Goal: Use online tool/utility: Utilize a website feature to perform a specific function

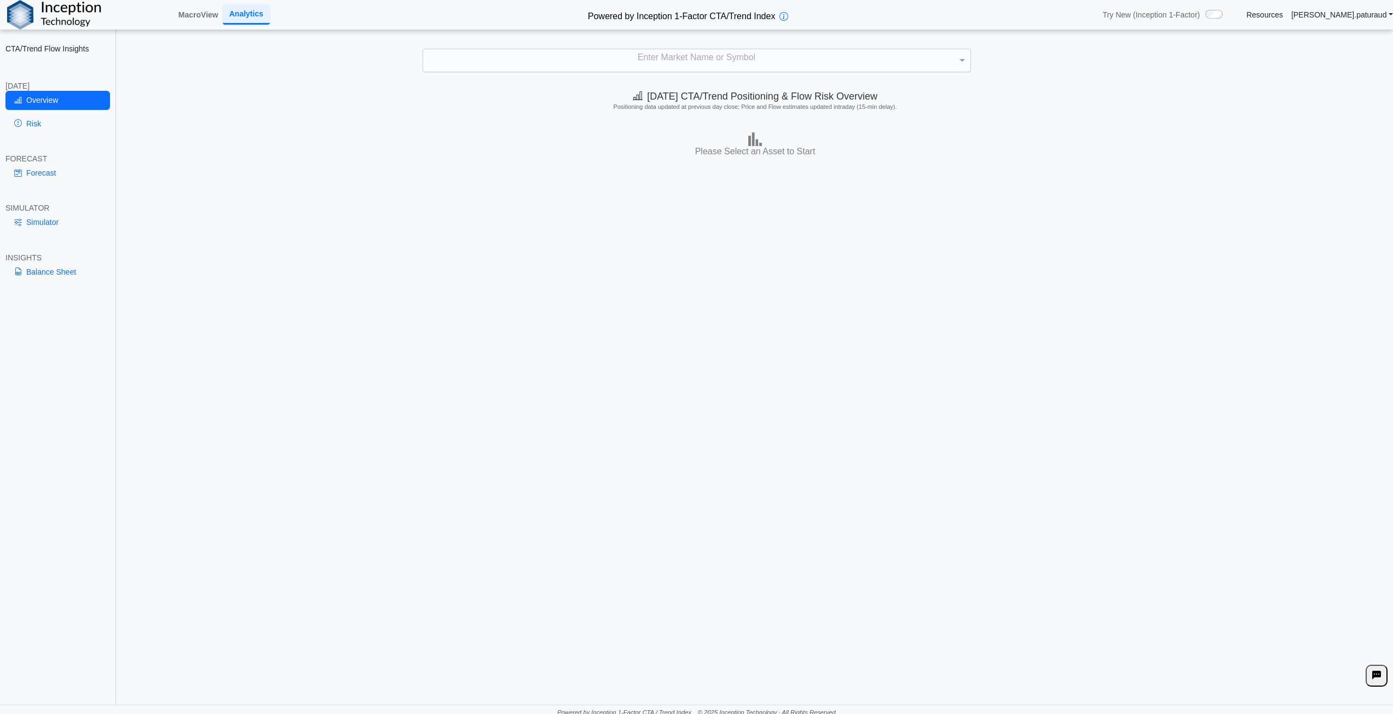
click at [687, 60] on div "Enter Market Name or Symbol" at bounding box center [696, 60] width 547 height 23
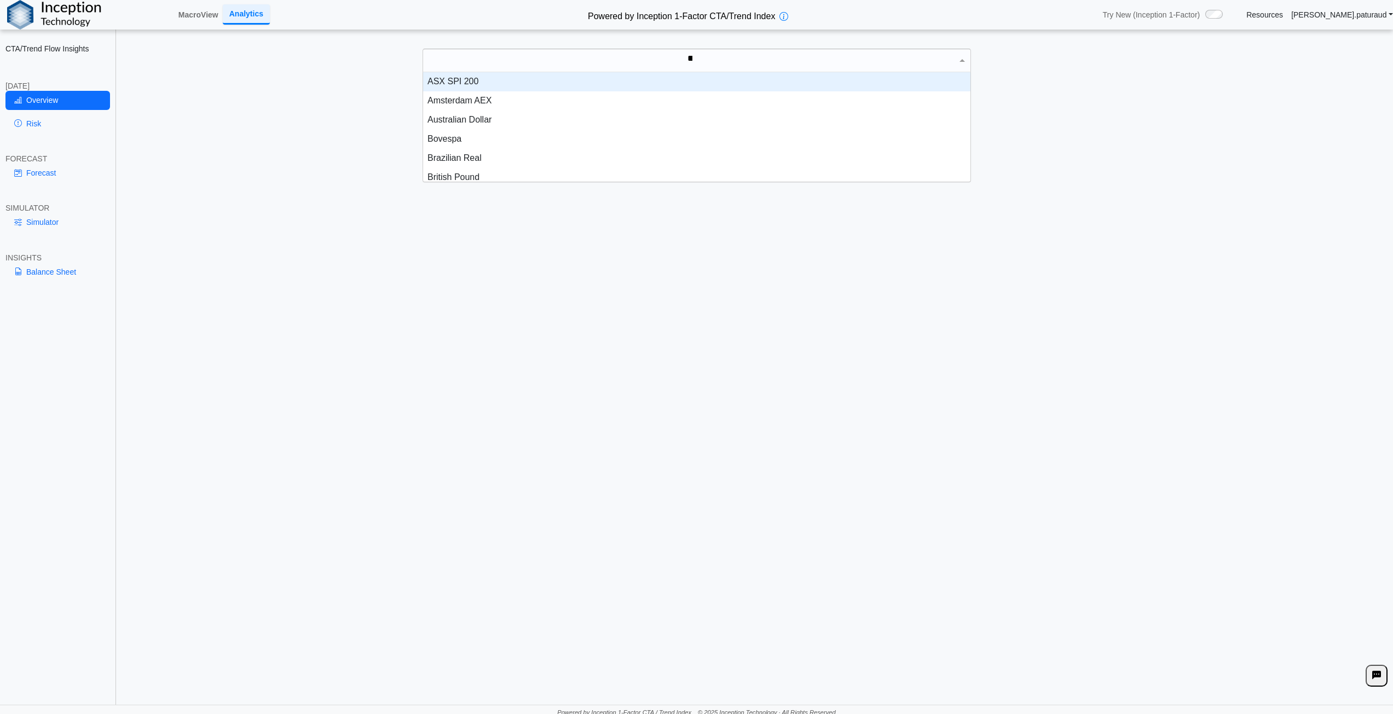
scroll to position [49, 539]
type input "*****"
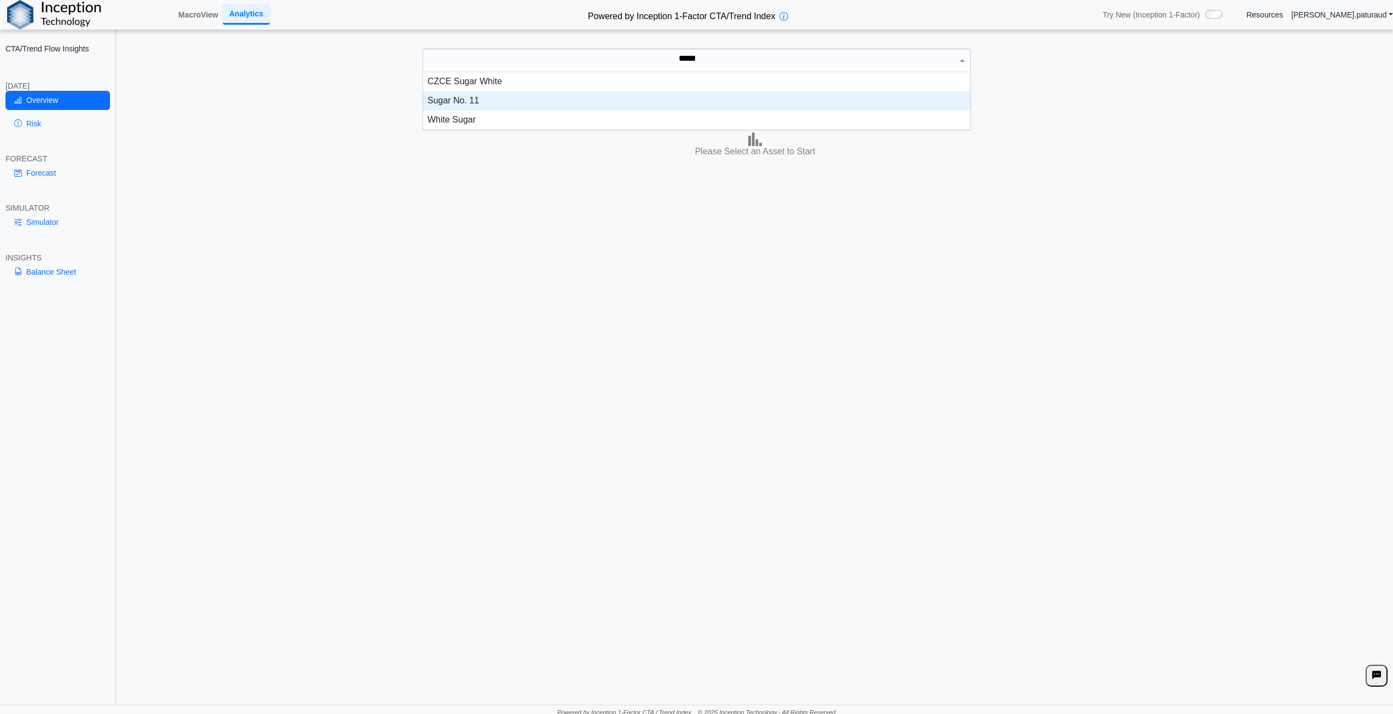
click at [469, 96] on div "Sugar No. 11" at bounding box center [696, 100] width 547 height 19
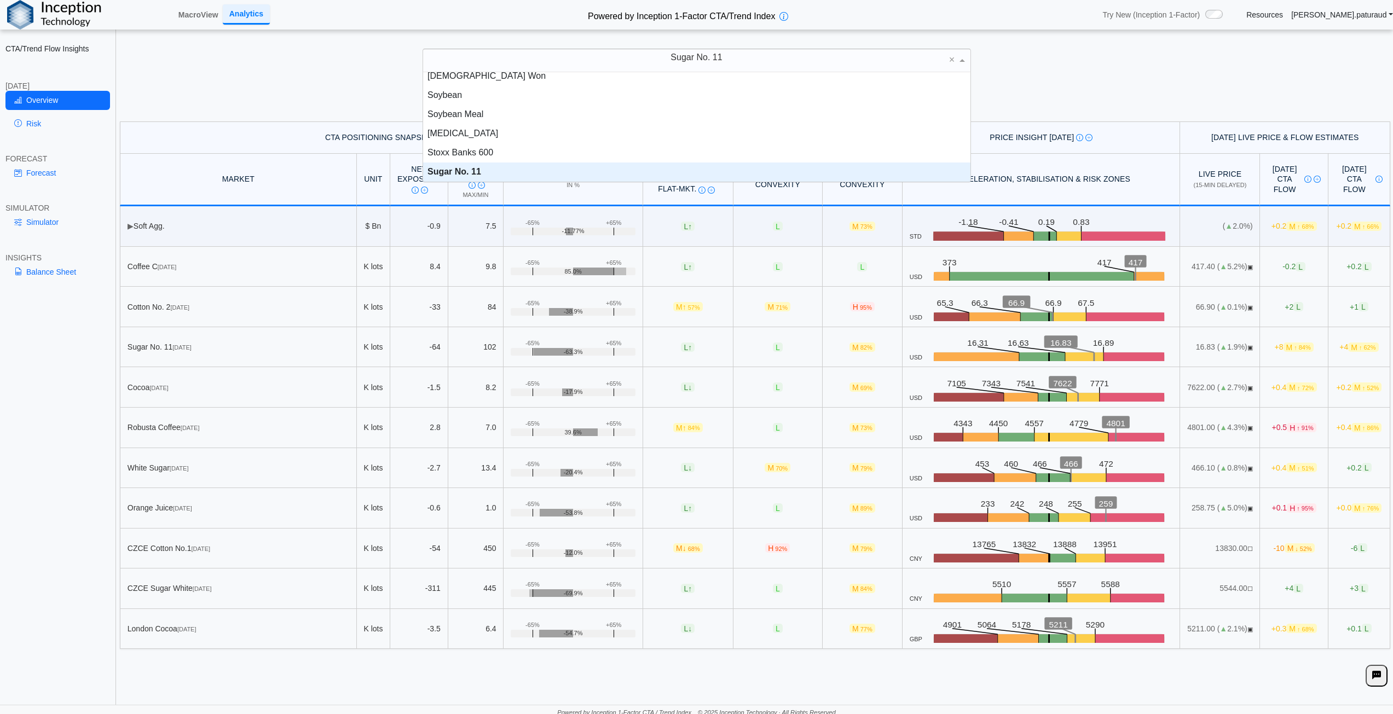
scroll to position [2031, 0]
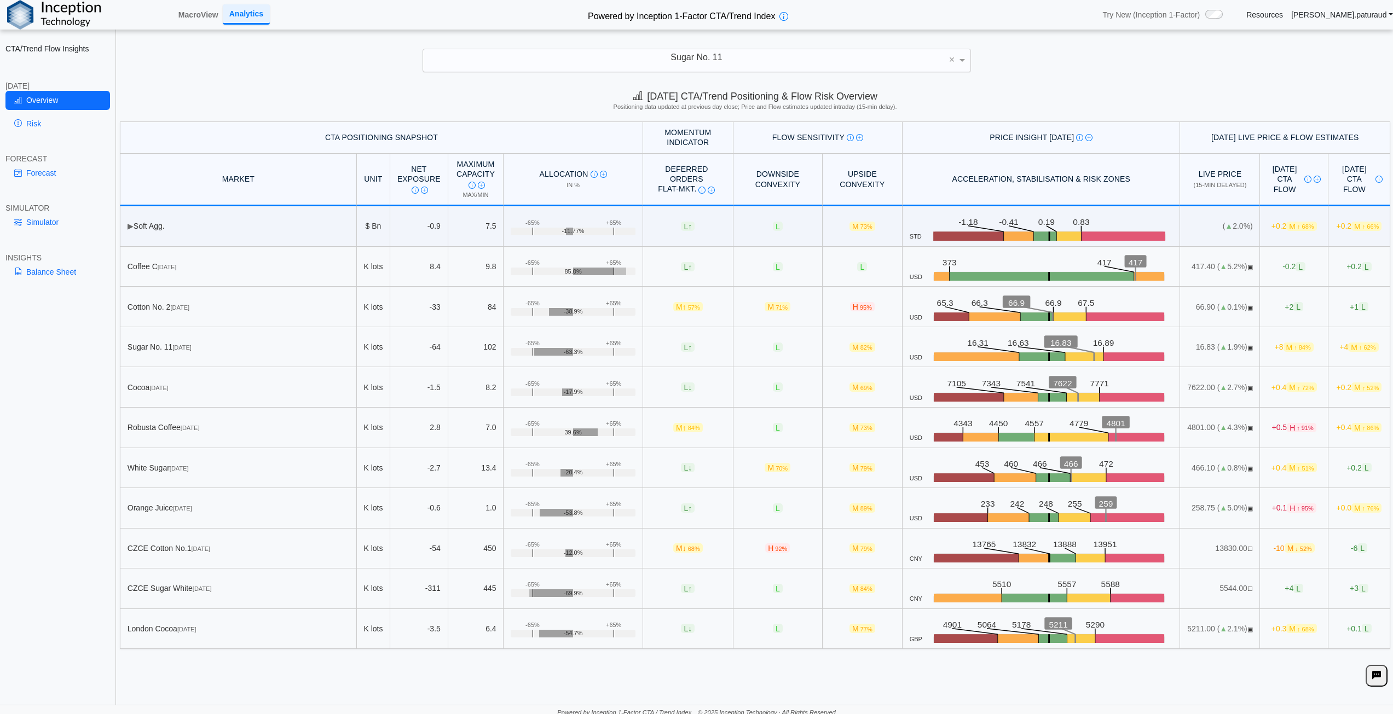
click at [1044, 85] on div "[DATE] CTA/Trend Positioning & Flow Risk Overview Positioning data updated at p…" at bounding box center [755, 102] width 1276 height 38
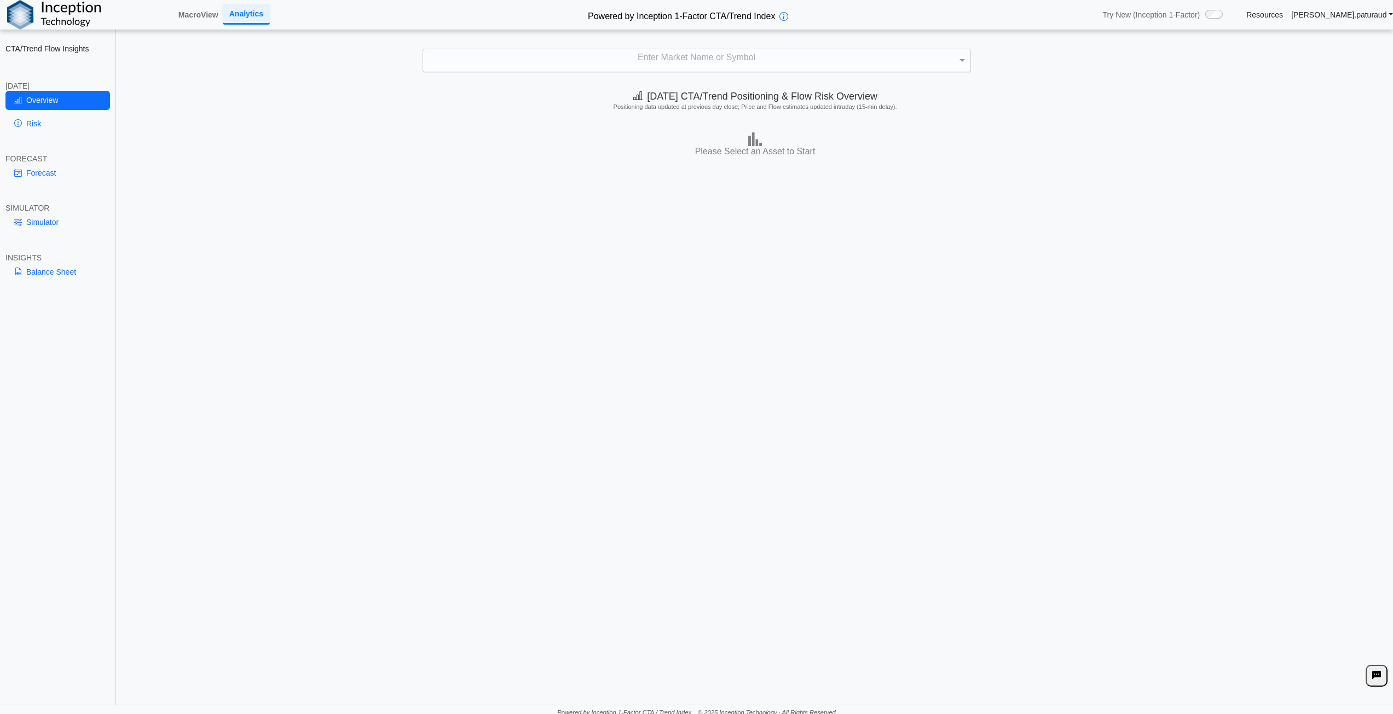
click at [721, 59] on div "Enter Market Name or Symbol" at bounding box center [696, 60] width 547 height 23
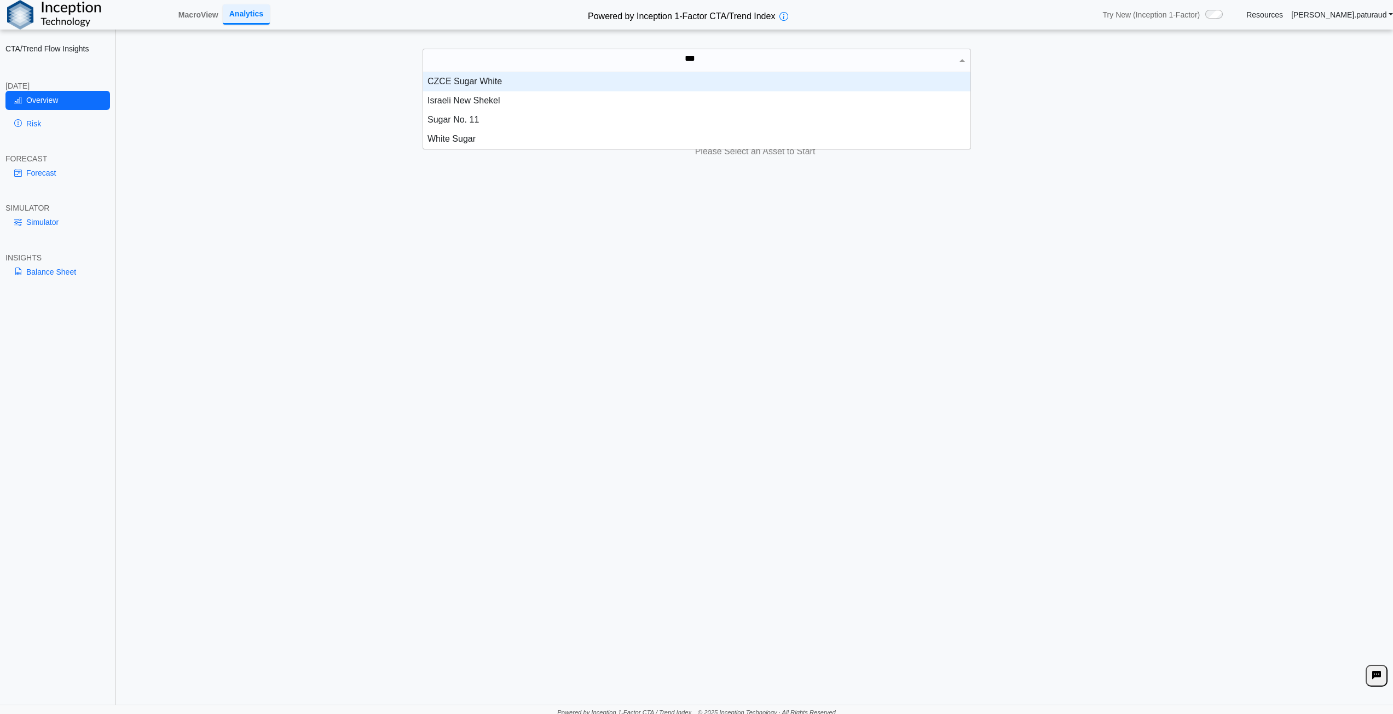
scroll to position [49, 539]
type input "*****"
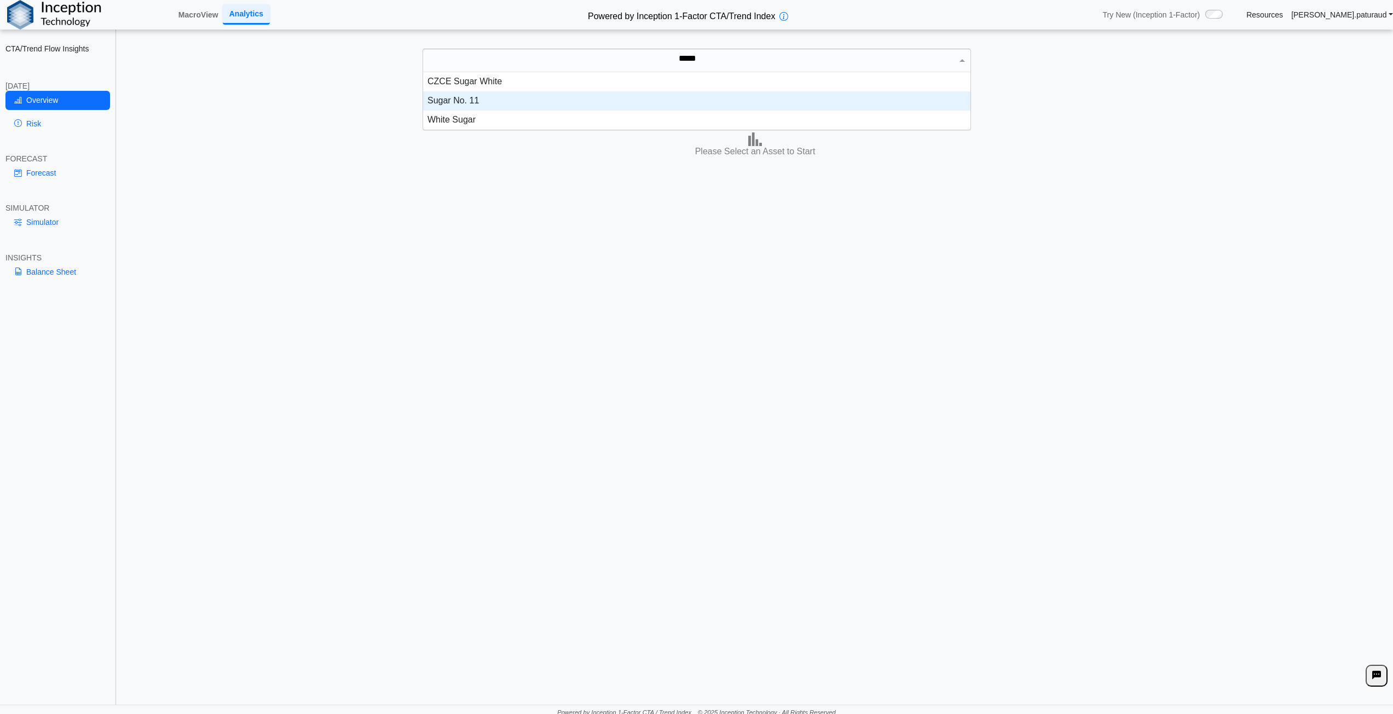
click at [487, 101] on div "Sugar No. 11" at bounding box center [696, 100] width 547 height 19
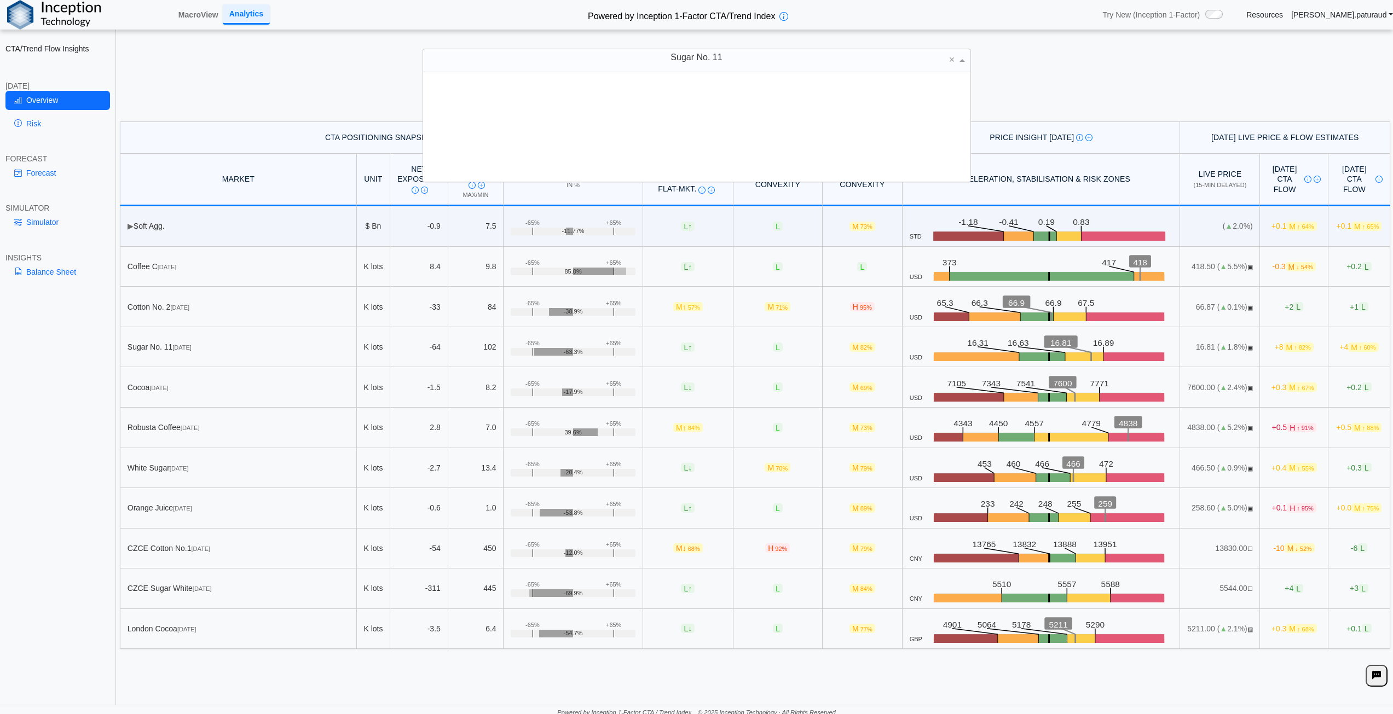
scroll to position [101, 539]
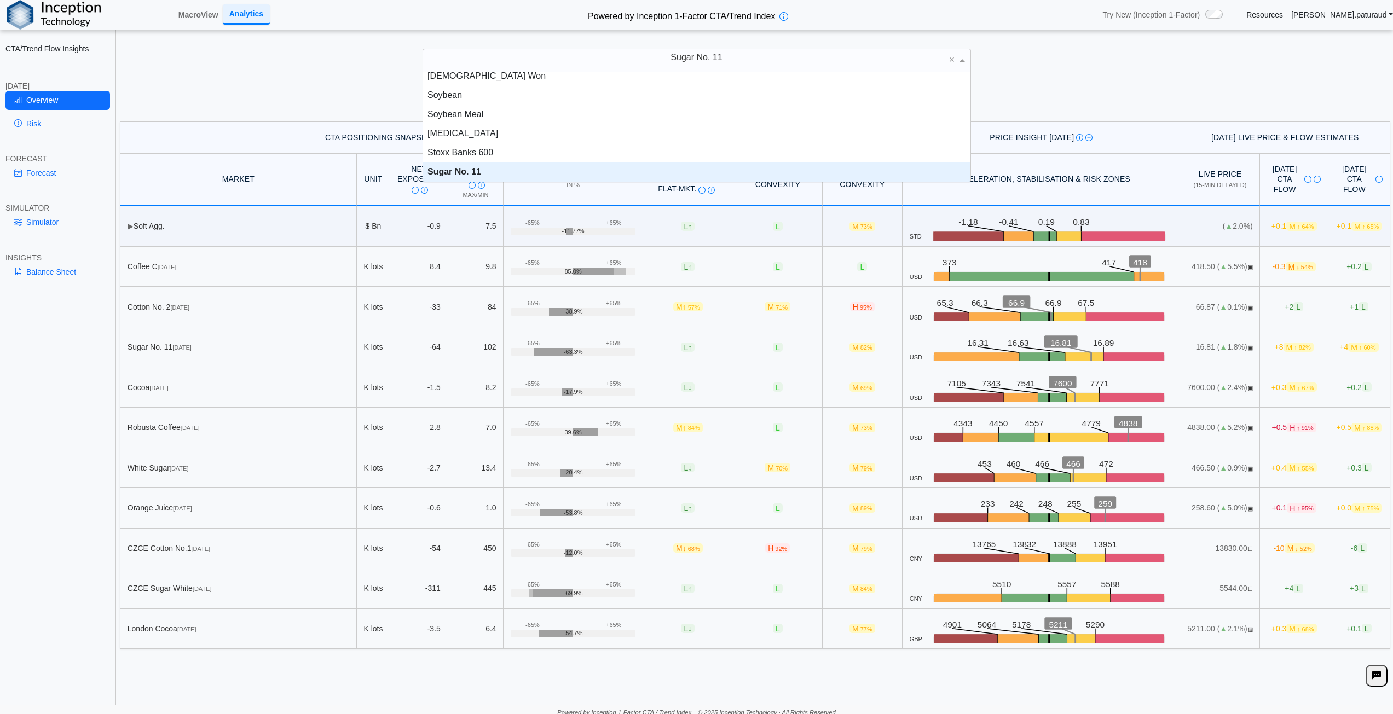
click at [1083, 84] on div "[DATE] CTA/Trend Positioning & Flow Risk Overview Positioning data updated at p…" at bounding box center [755, 102] width 1276 height 38
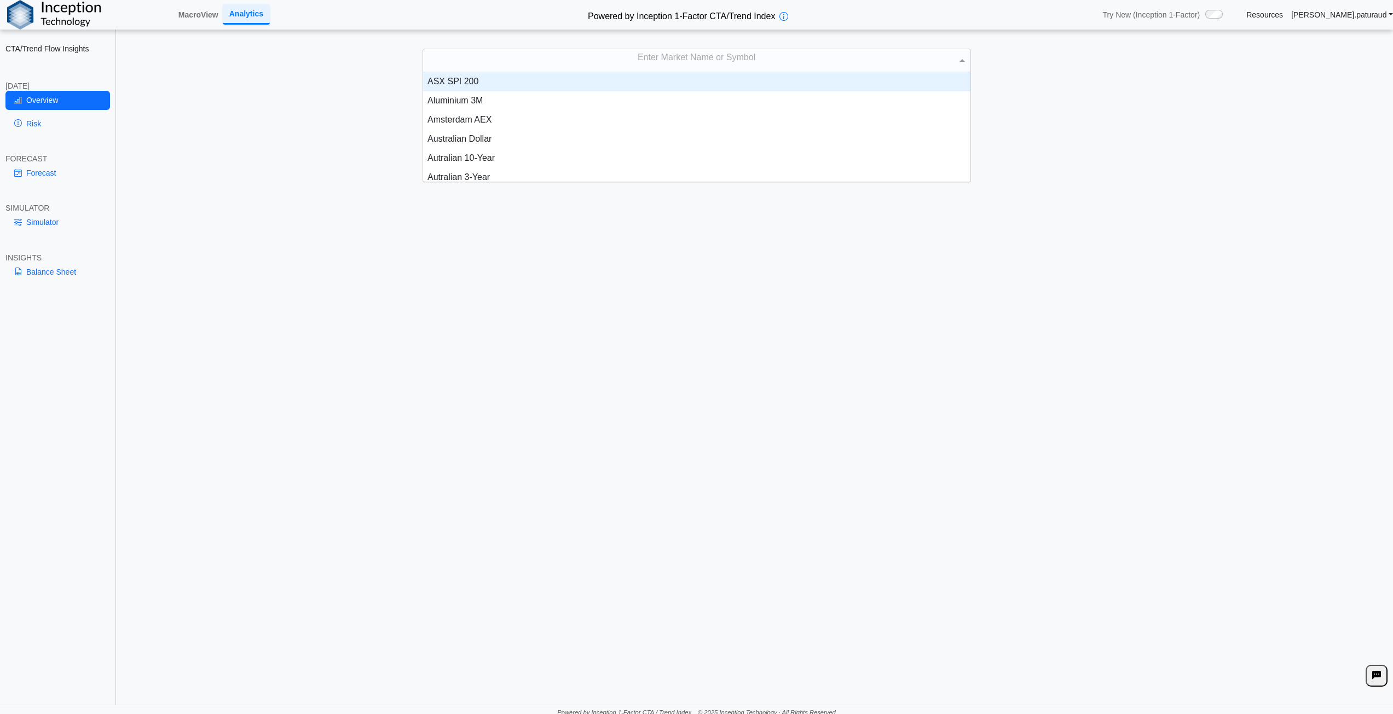
click at [690, 63] on div "Enter Market Name or Symbol" at bounding box center [696, 60] width 547 height 23
type input "****"
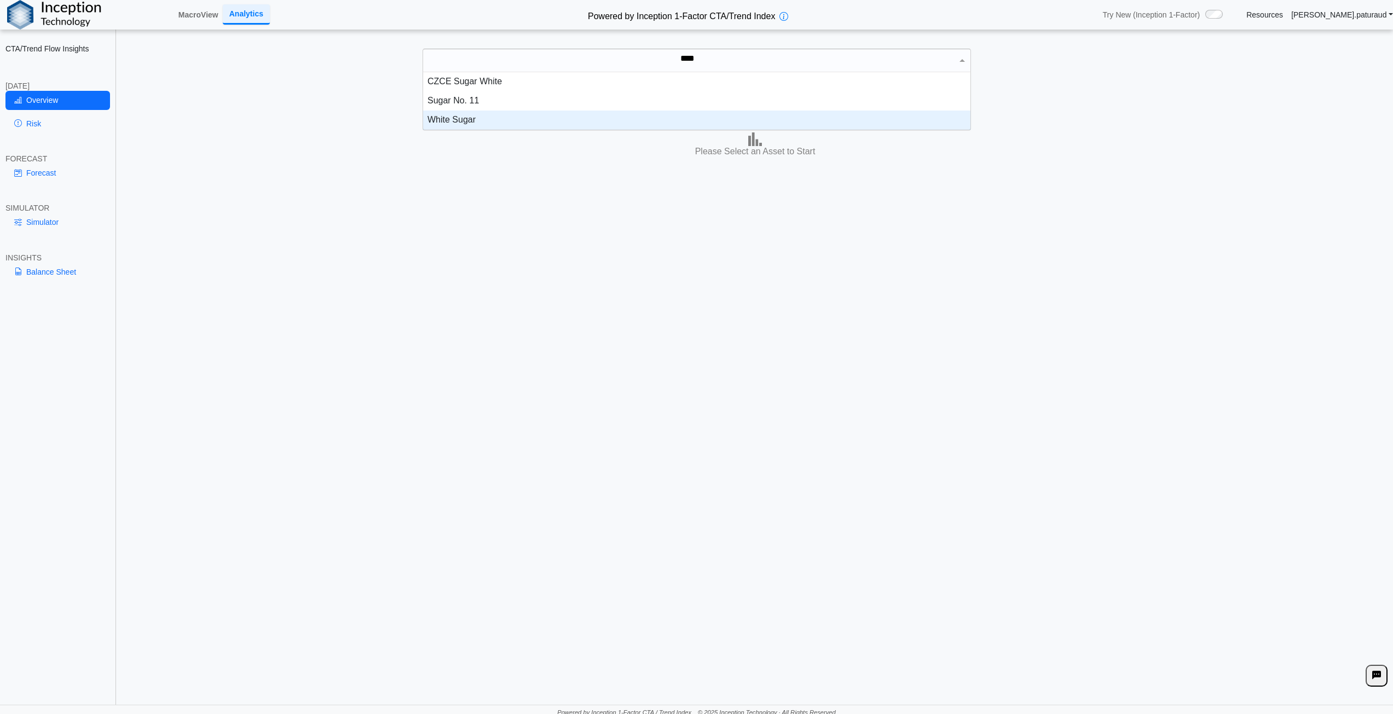
click at [466, 111] on div "White Sugar" at bounding box center [696, 120] width 547 height 19
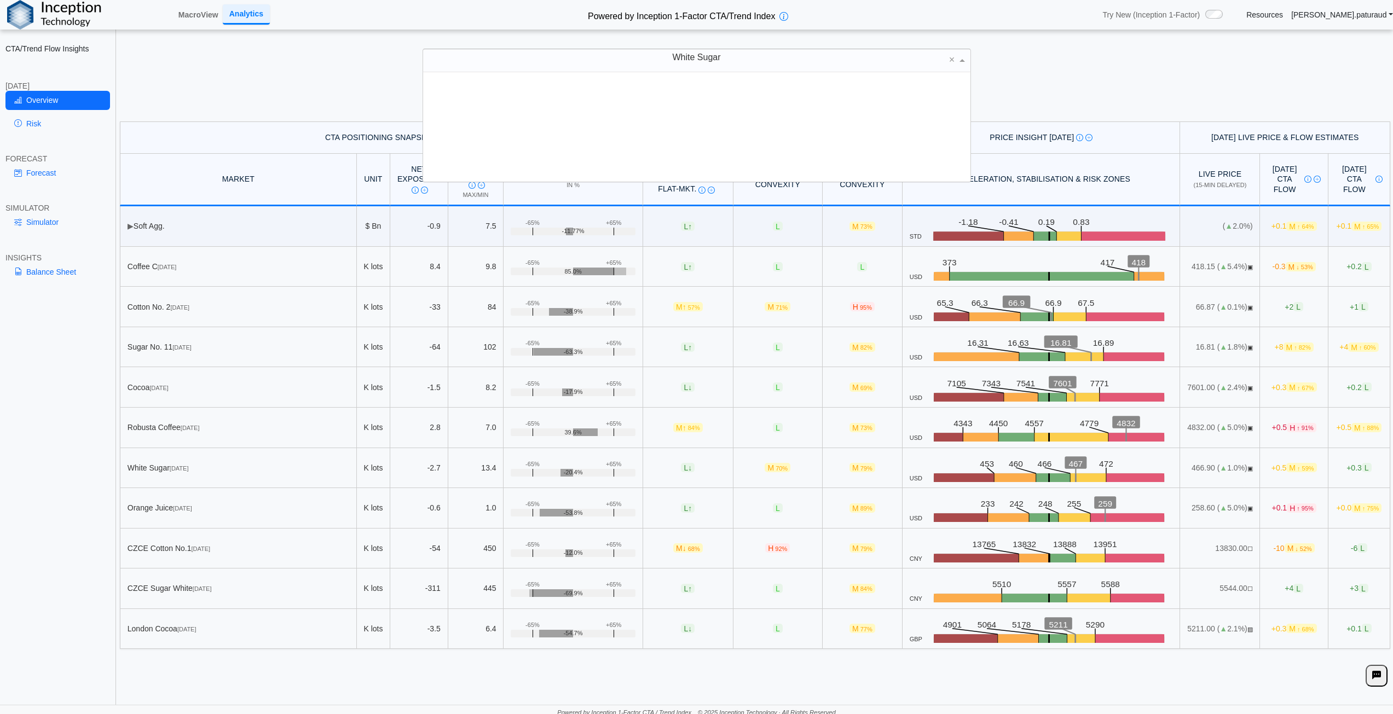
drag, startPoint x: 741, startPoint y: 58, endPoint x: 759, endPoint y: 59, distance: 18.1
click at [741, 59] on div "White Sugar" at bounding box center [696, 60] width 547 height 23
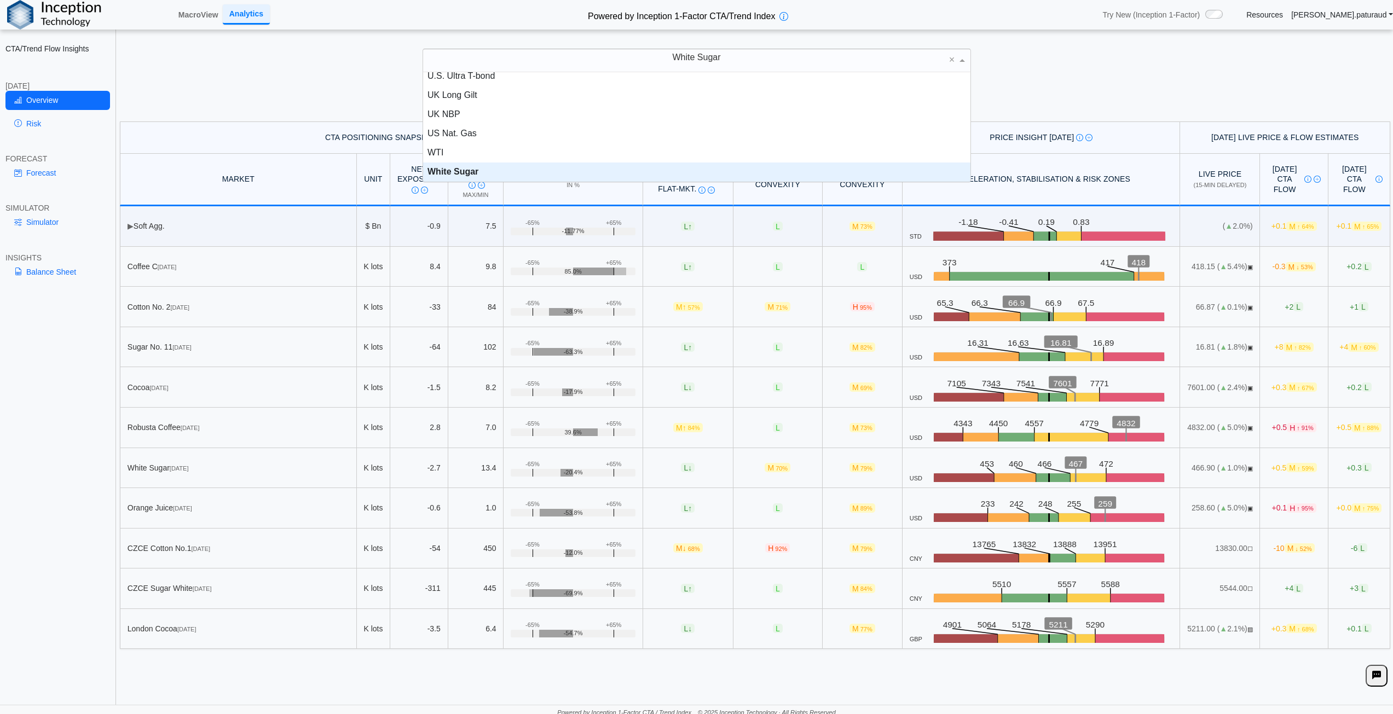
drag, startPoint x: 769, startPoint y: 59, endPoint x: 594, endPoint y: 56, distance: 174.7
click at [594, 56] on div "White Sugar" at bounding box center [696, 60] width 547 height 23
click at [57, 366] on div "CTA/Trend Flow Insights [DATE] Overview Risk FORECAST Forecast SIMULATOR Simula…" at bounding box center [58, 357] width 116 height 714
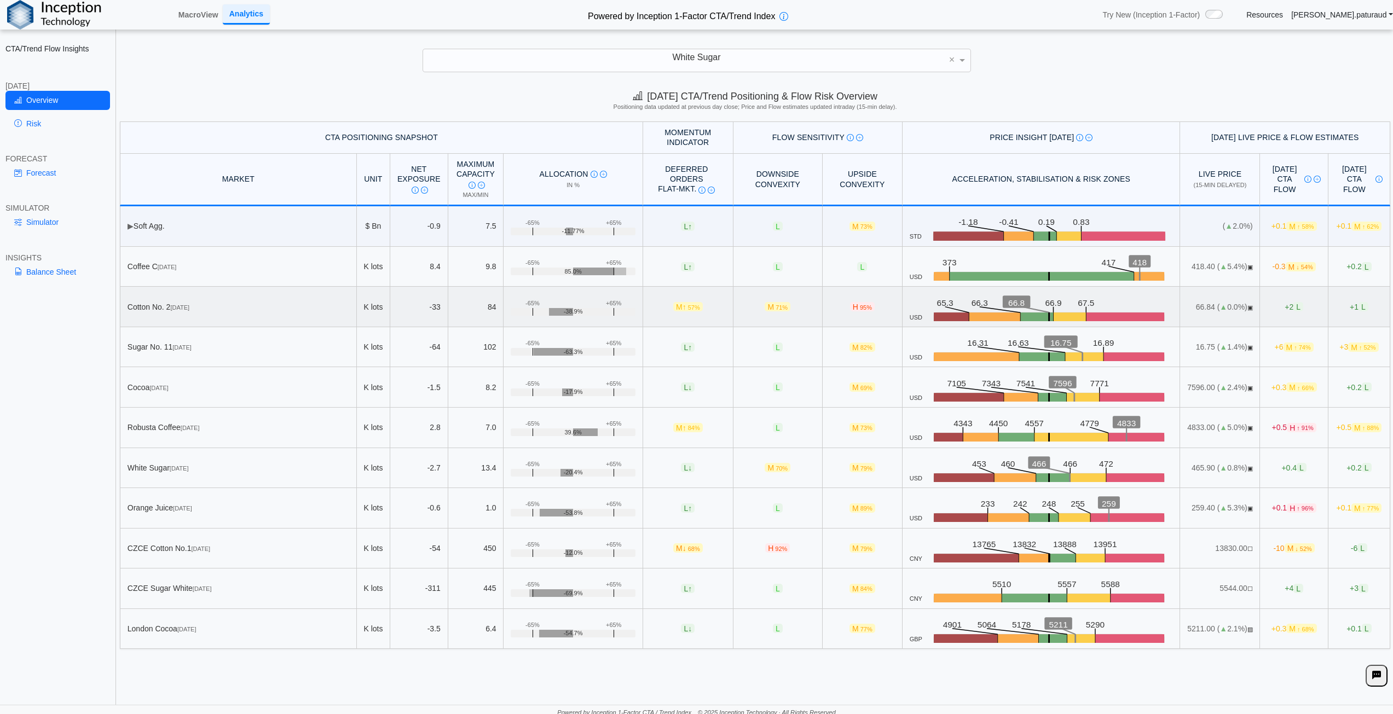
click at [1331, 310] on td "+1 L" at bounding box center [1360, 307] width 62 height 41
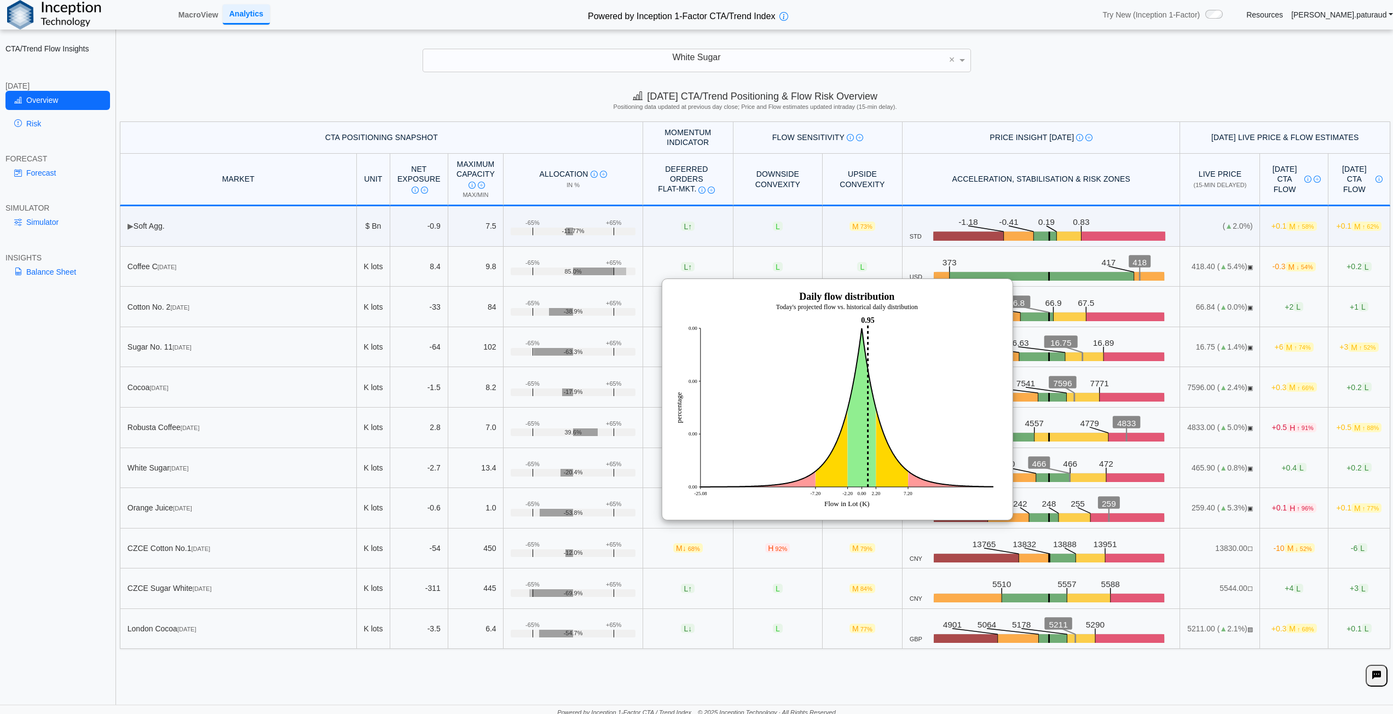
click at [327, 98] on div "[DATE] CTA/Trend Positioning & Flow Risk Overview Positioning data updated at p…" at bounding box center [755, 102] width 1276 height 38
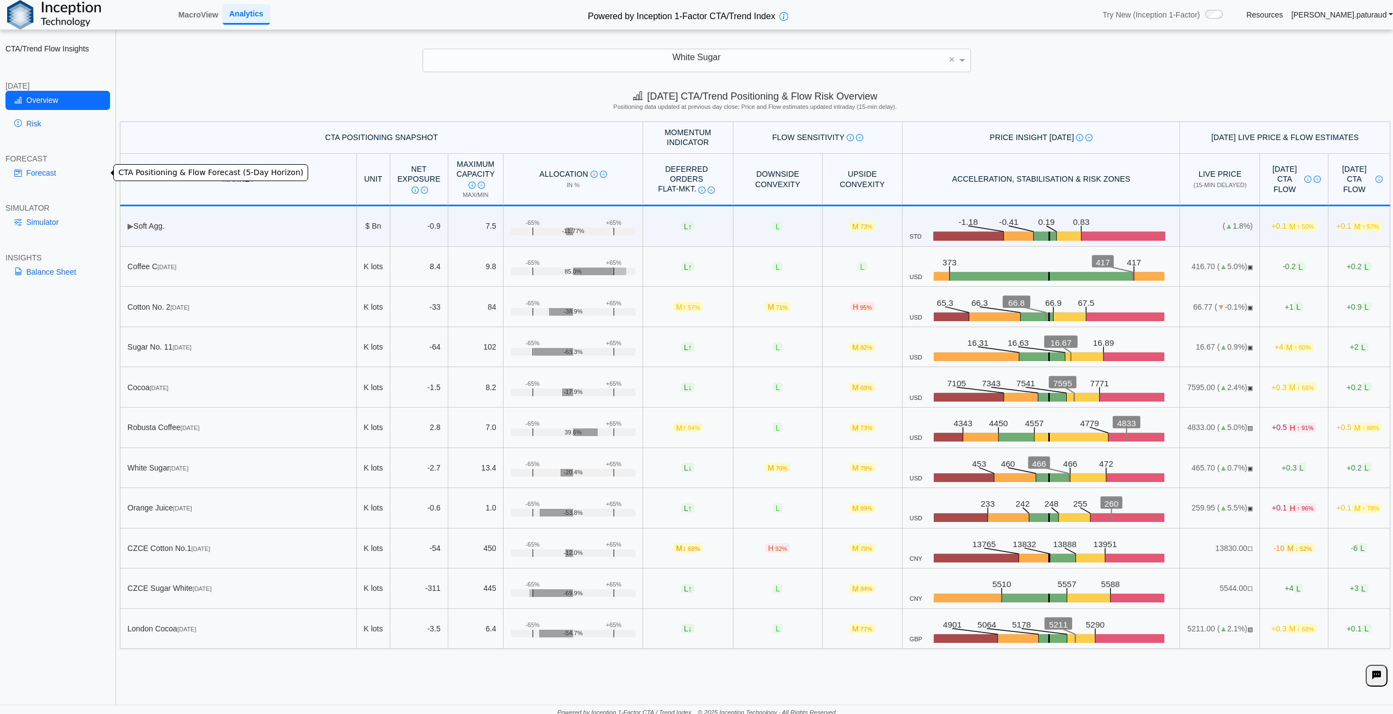
click at [46, 172] on link "Forecast" at bounding box center [57, 173] width 105 height 19
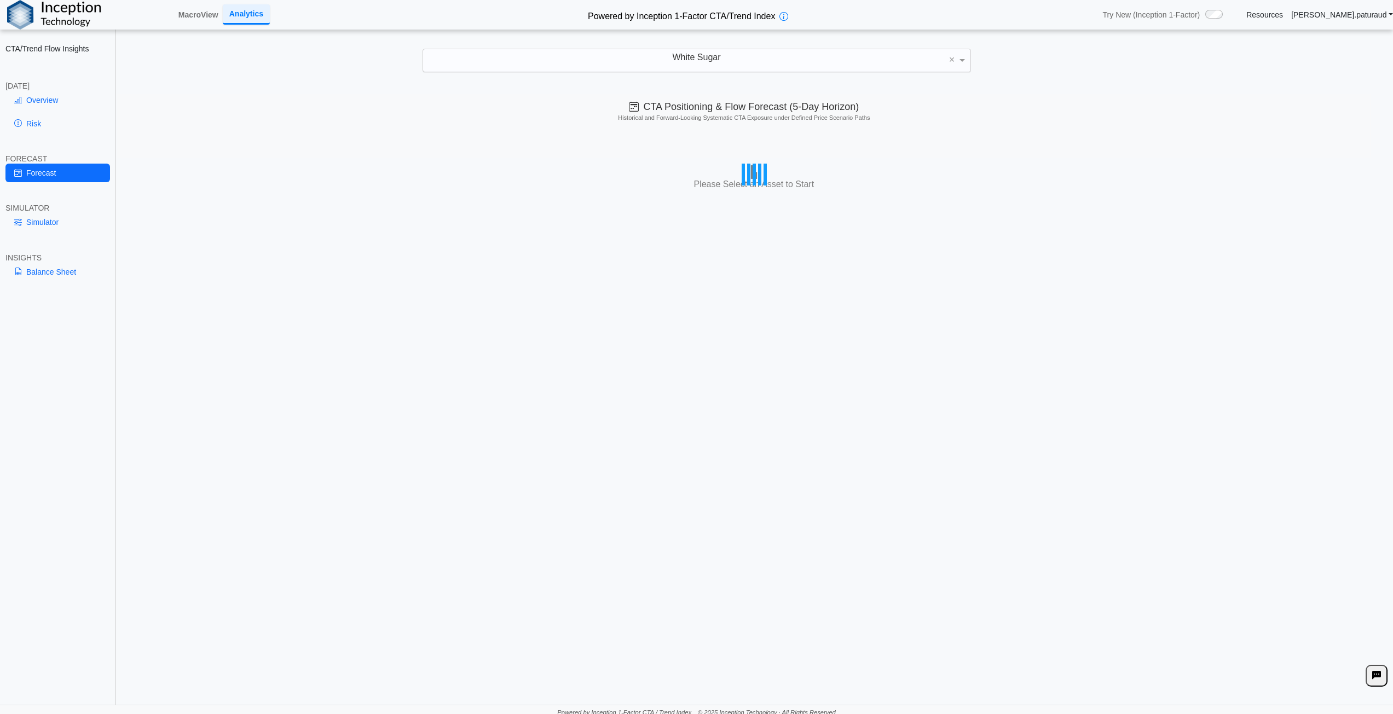
click at [765, 51] on div "White Sugar" at bounding box center [696, 60] width 547 height 23
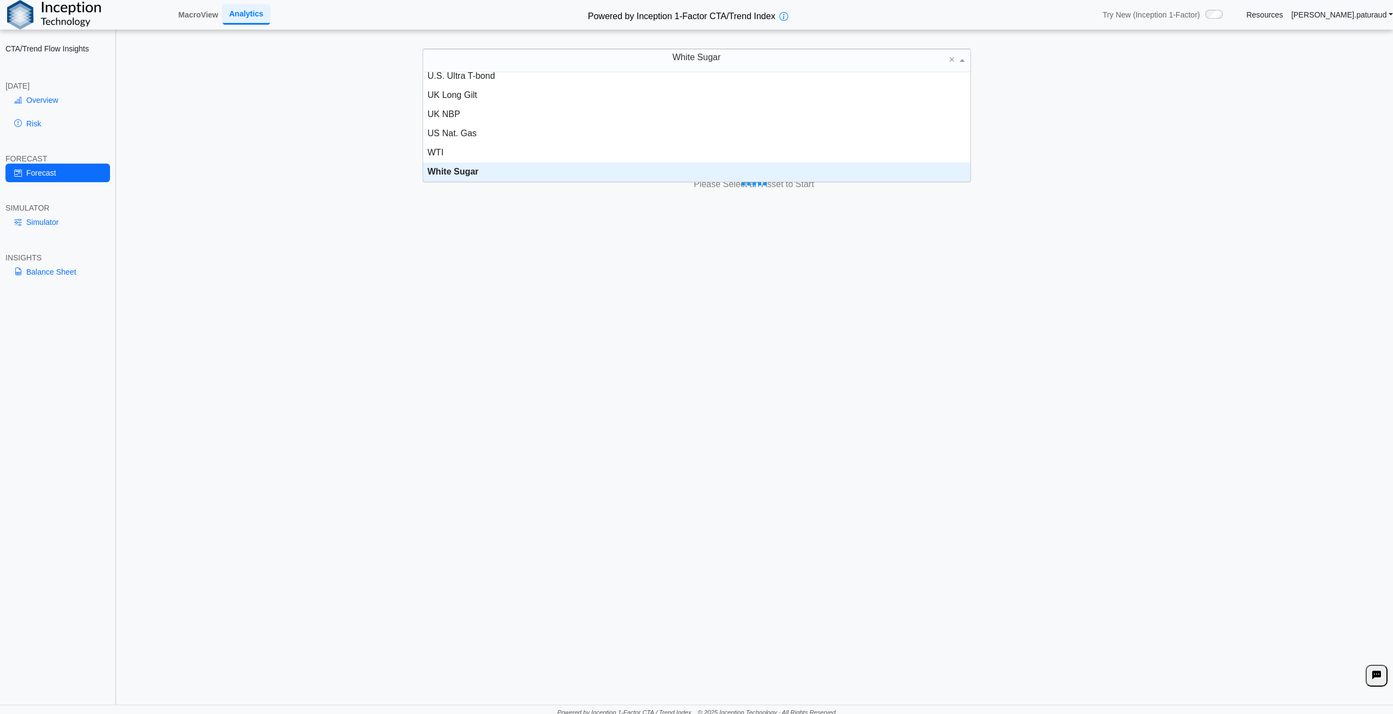
drag, startPoint x: 767, startPoint y: 54, endPoint x: 669, endPoint y: 54, distance: 97.4
click at [669, 54] on div "White Sugar" at bounding box center [696, 60] width 547 height 23
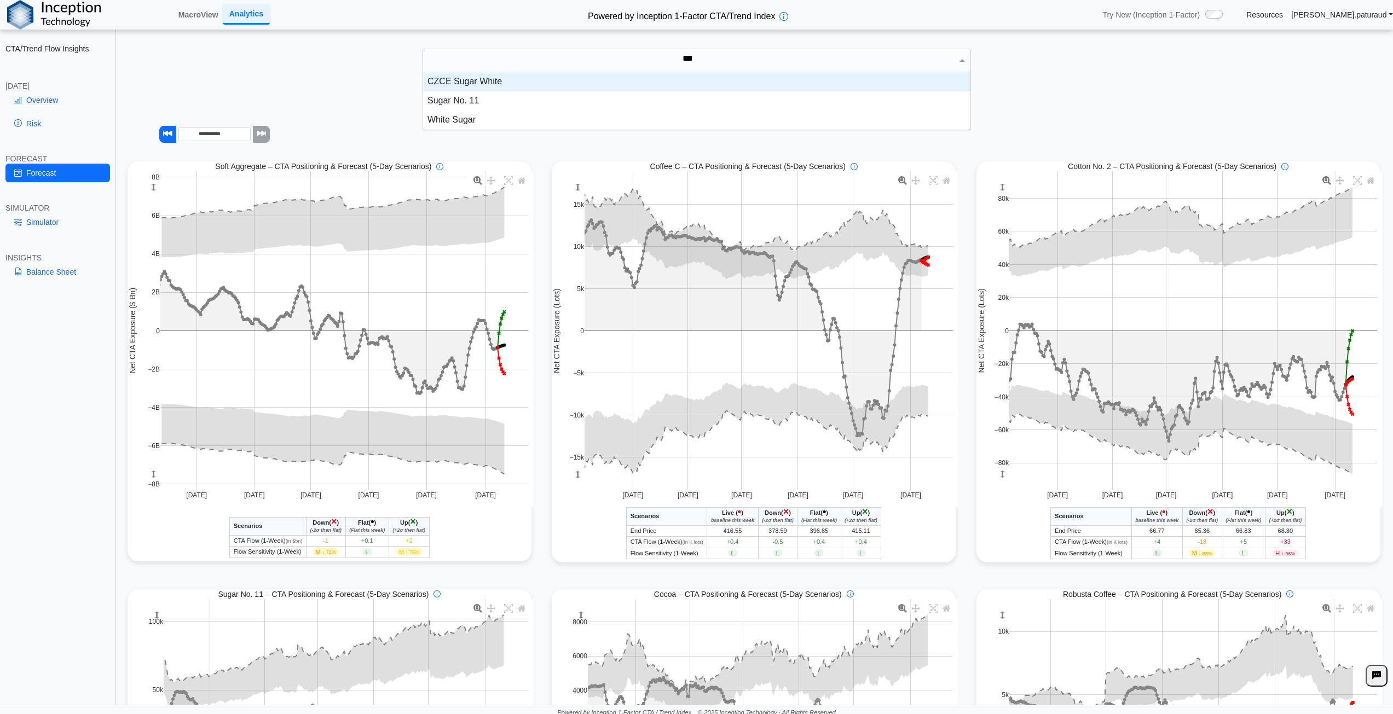
scroll to position [49, 539]
type input "*****"
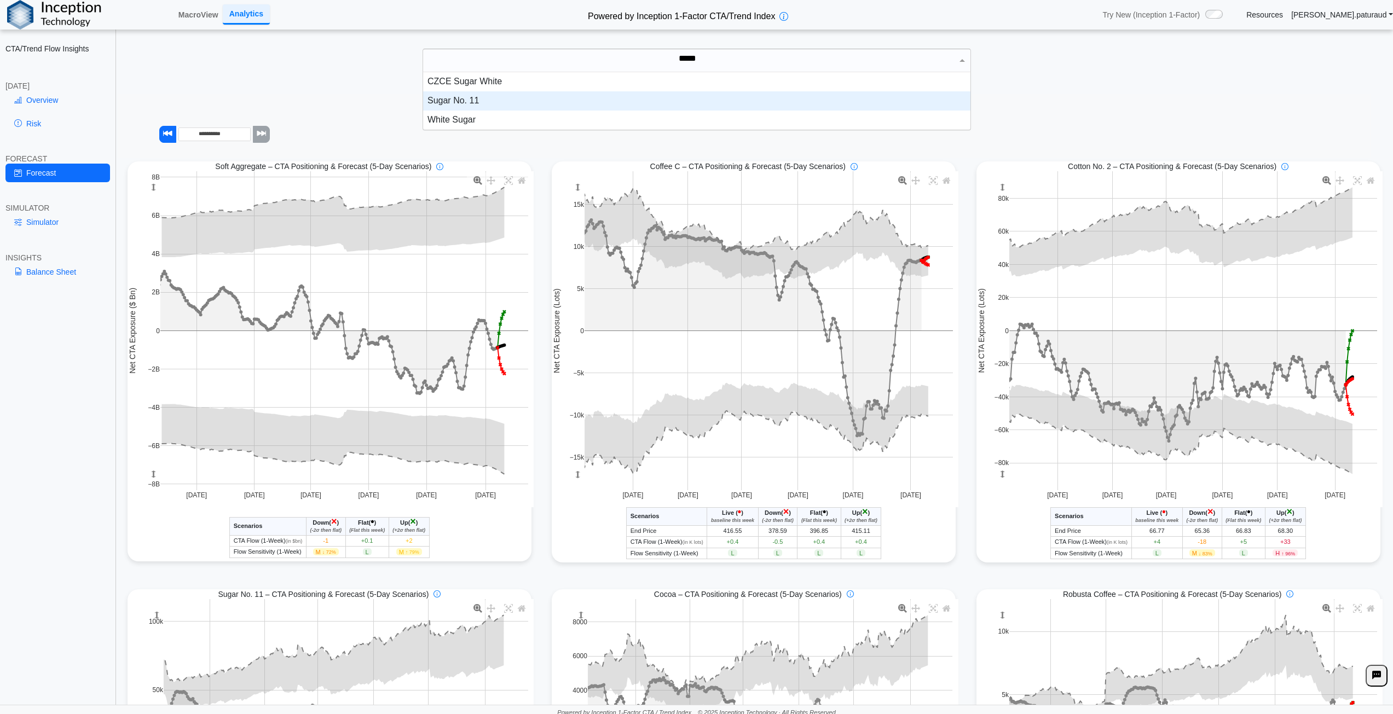
click at [475, 101] on div "Sugar No. 11" at bounding box center [696, 100] width 547 height 19
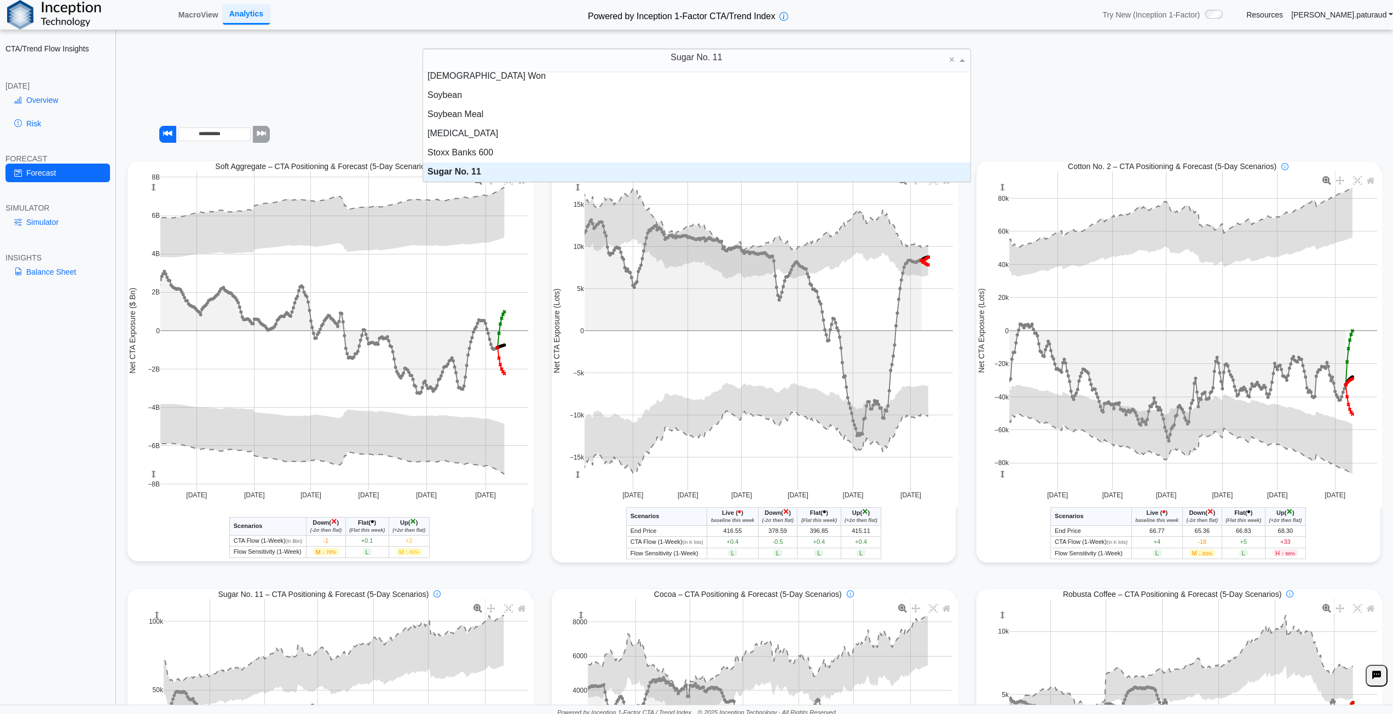
scroll to position [2031, 0]
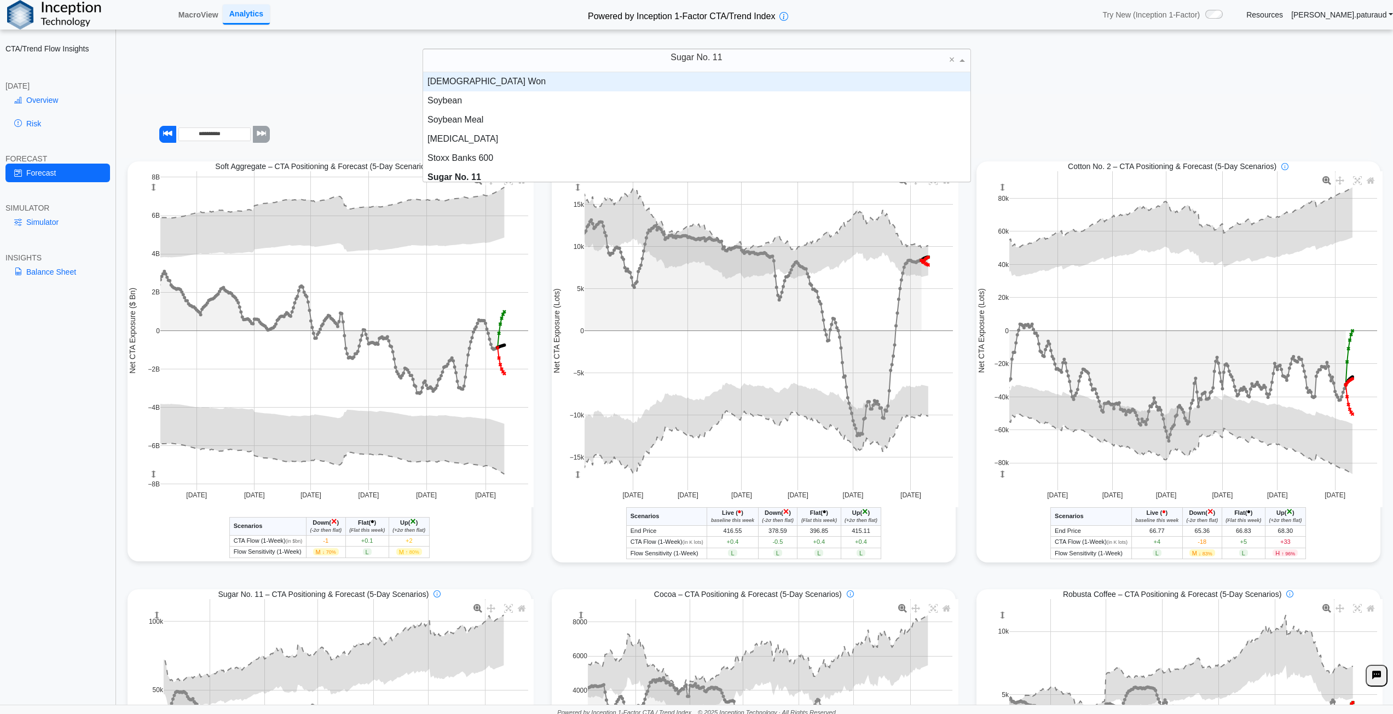
click at [411, 85] on div "[DATE] CTA/Trend Positioning & Flow Risk Overview Positioning data updated at p…" at bounding box center [755, 393] width 1276 height 621
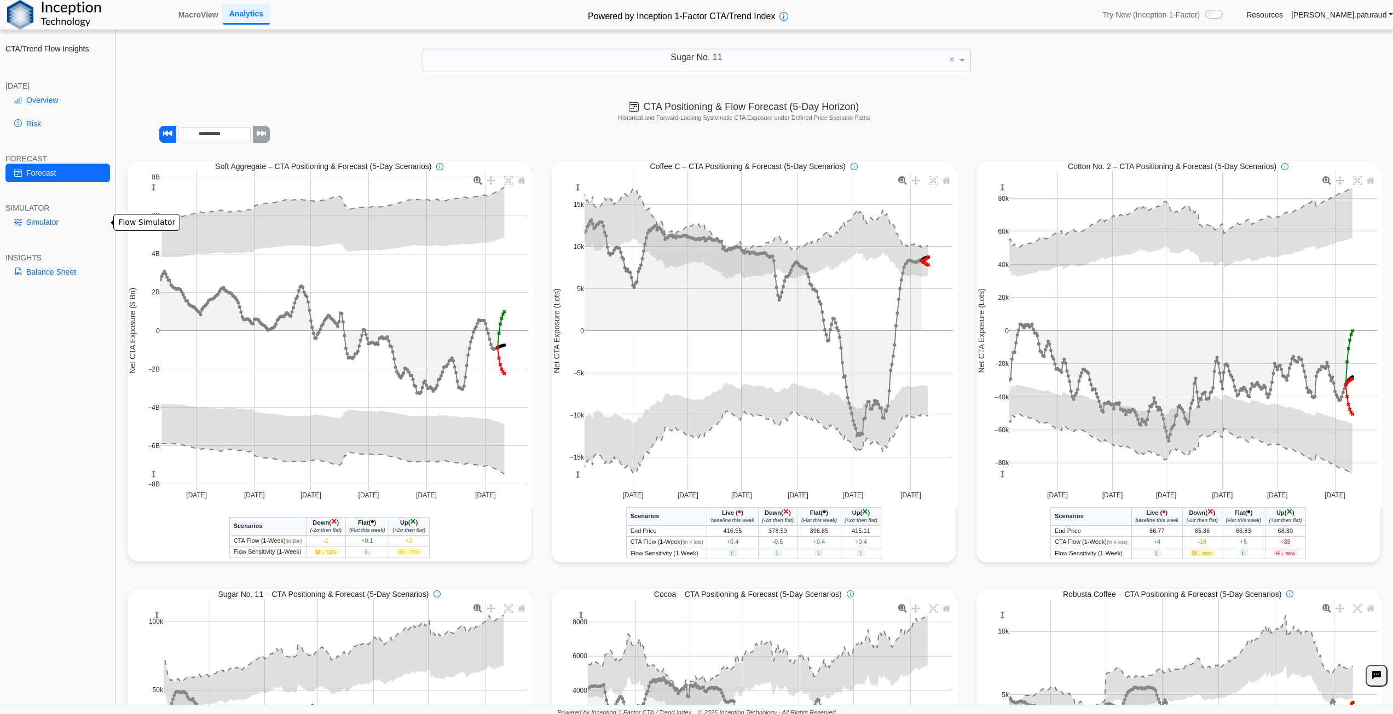
click at [78, 221] on link "Simulator" at bounding box center [57, 222] width 105 height 19
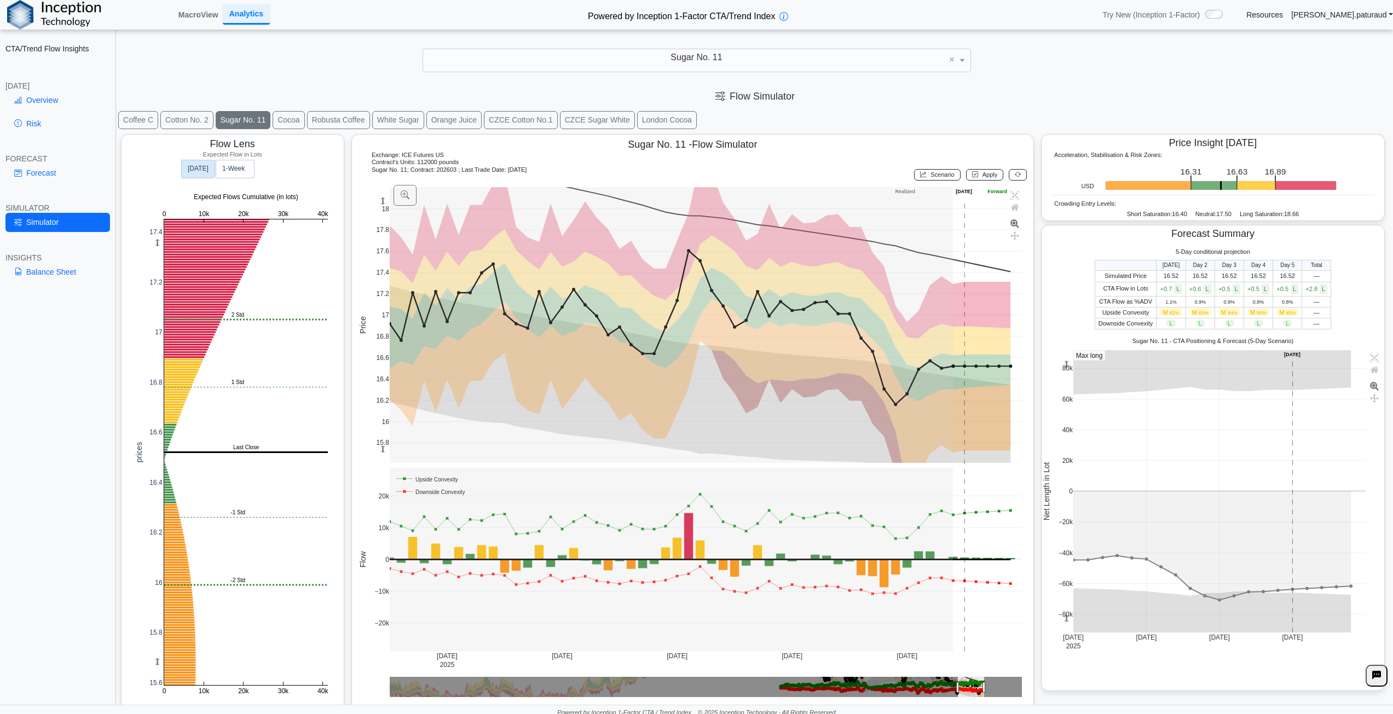
click at [1167, 278] on td "16.52" at bounding box center [1171, 276] width 29 height 11
click at [931, 178] on span "Scenario" at bounding box center [943, 174] width 24 height 7
click at [981, 169] on button "Apply" at bounding box center [985, 174] width 38 height 11
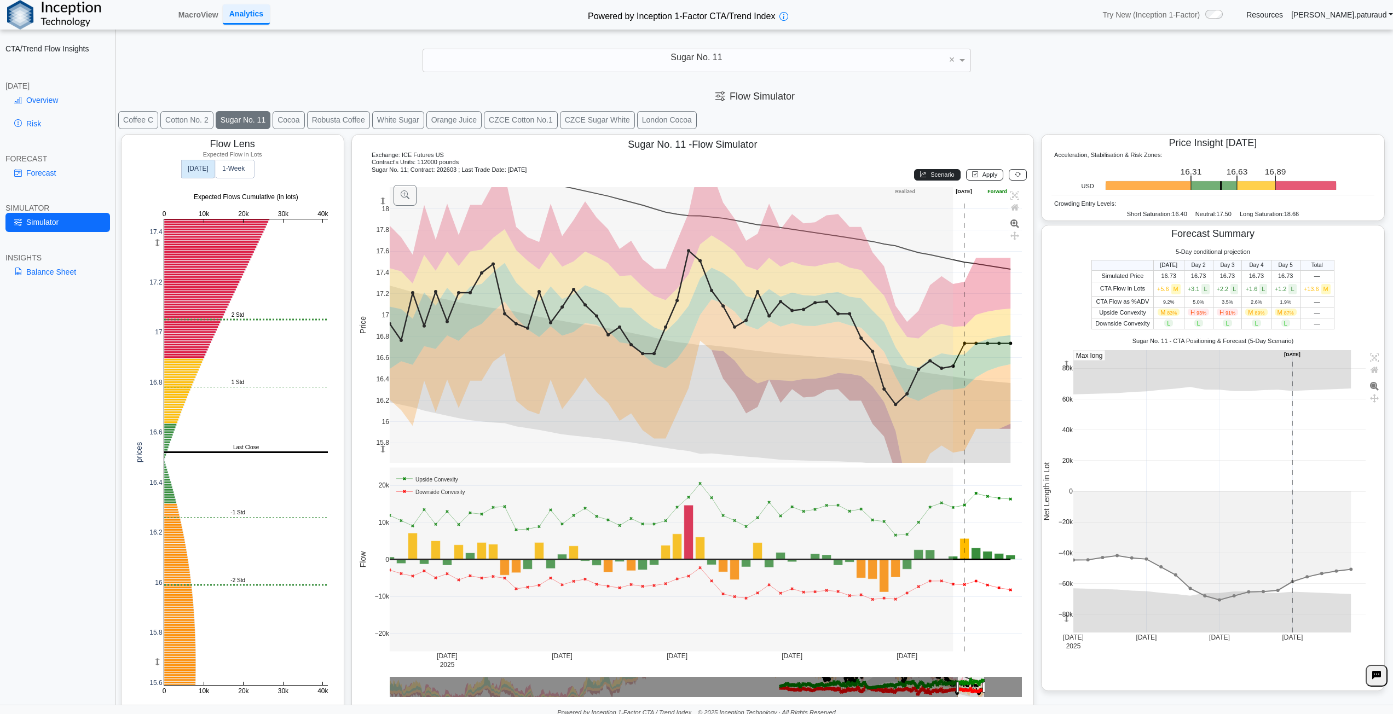
click at [942, 176] on span "Scenario" at bounding box center [943, 174] width 24 height 7
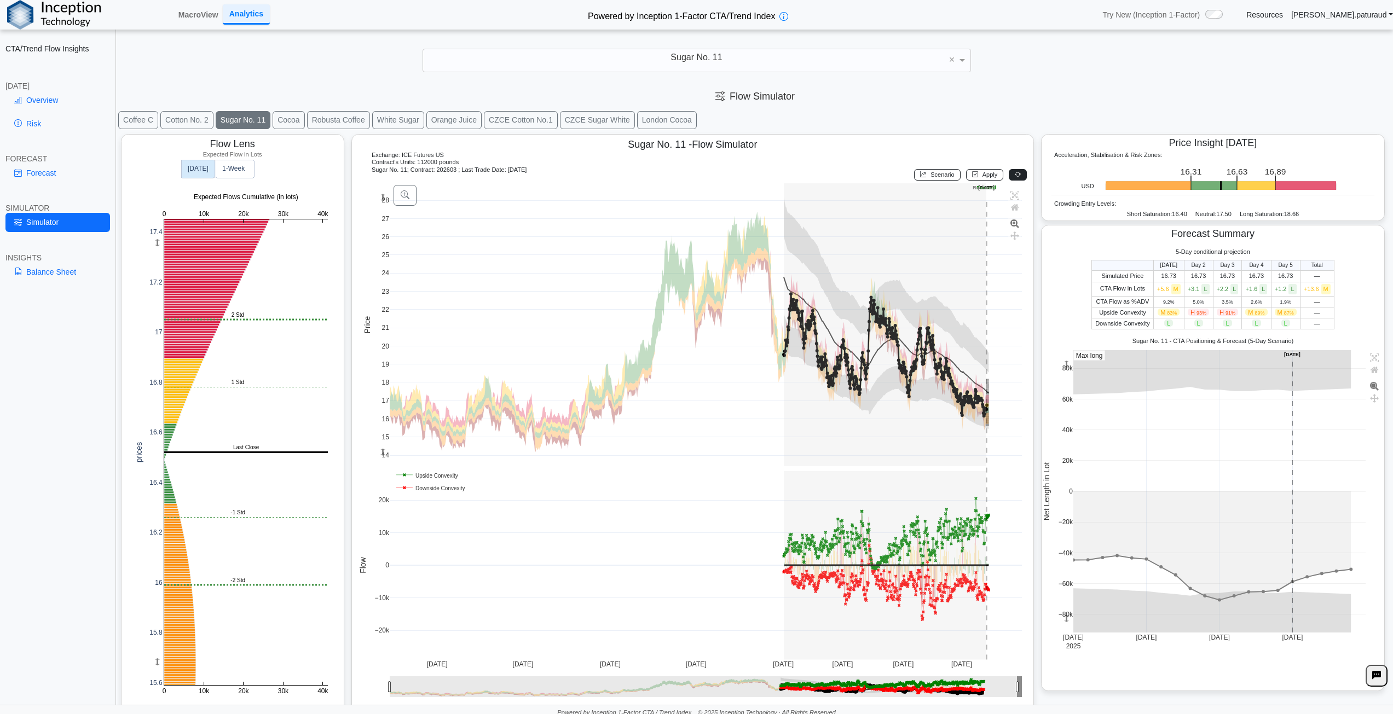
click at [1015, 177] on icon at bounding box center [1018, 174] width 6 height 7
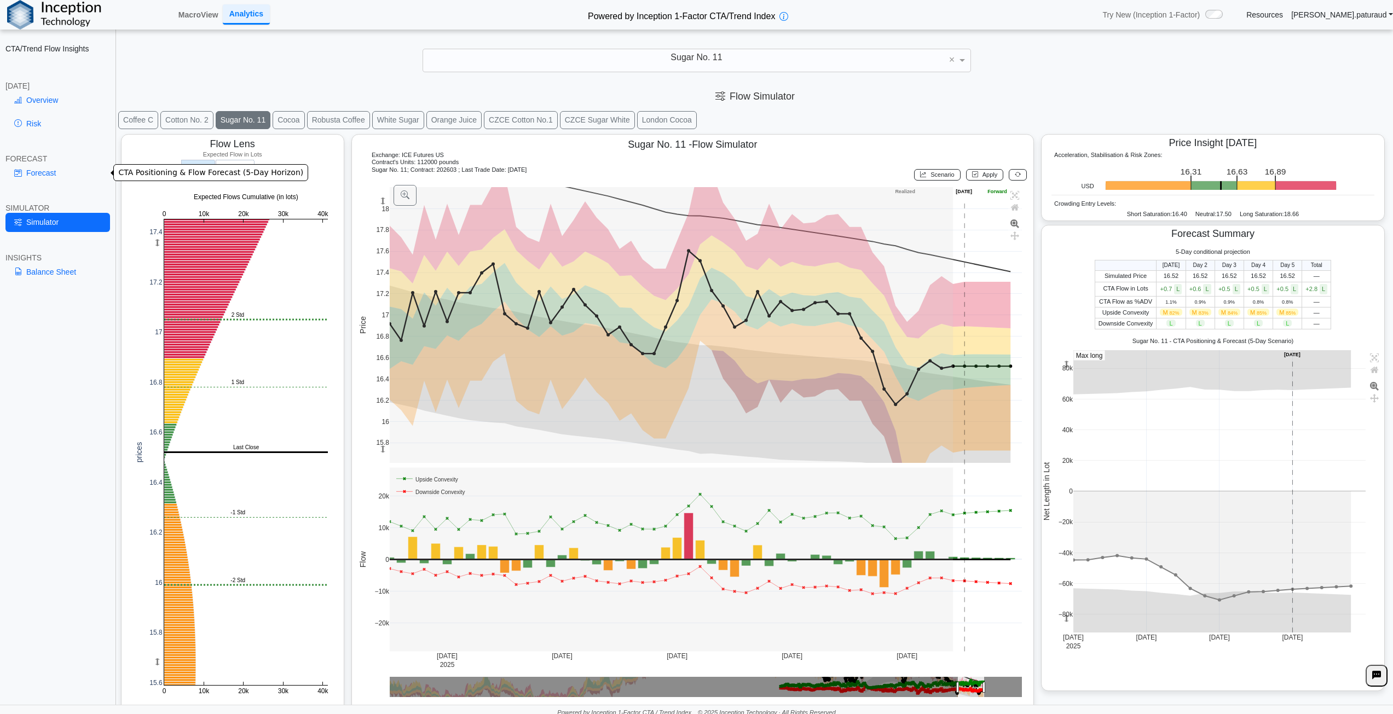
click at [44, 170] on link "Forecast" at bounding box center [57, 173] width 105 height 19
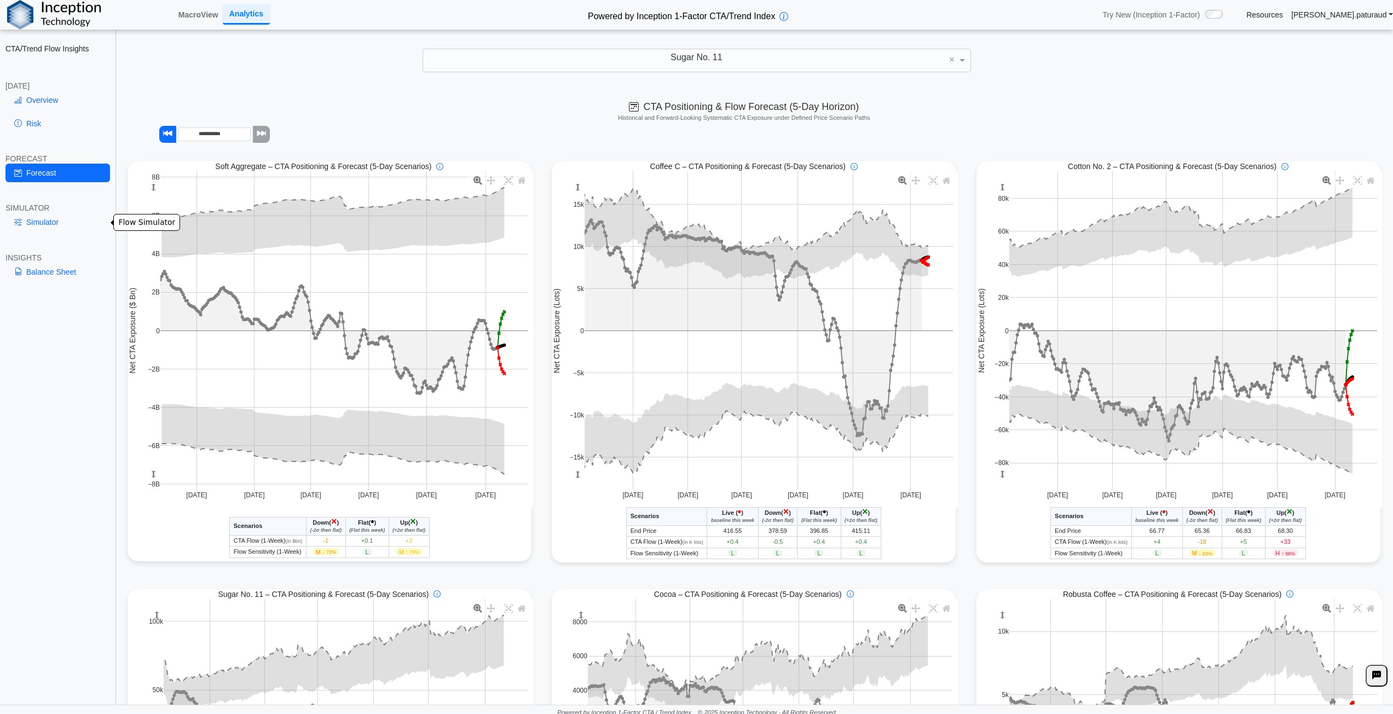
click at [56, 221] on link "Simulator" at bounding box center [57, 222] width 105 height 19
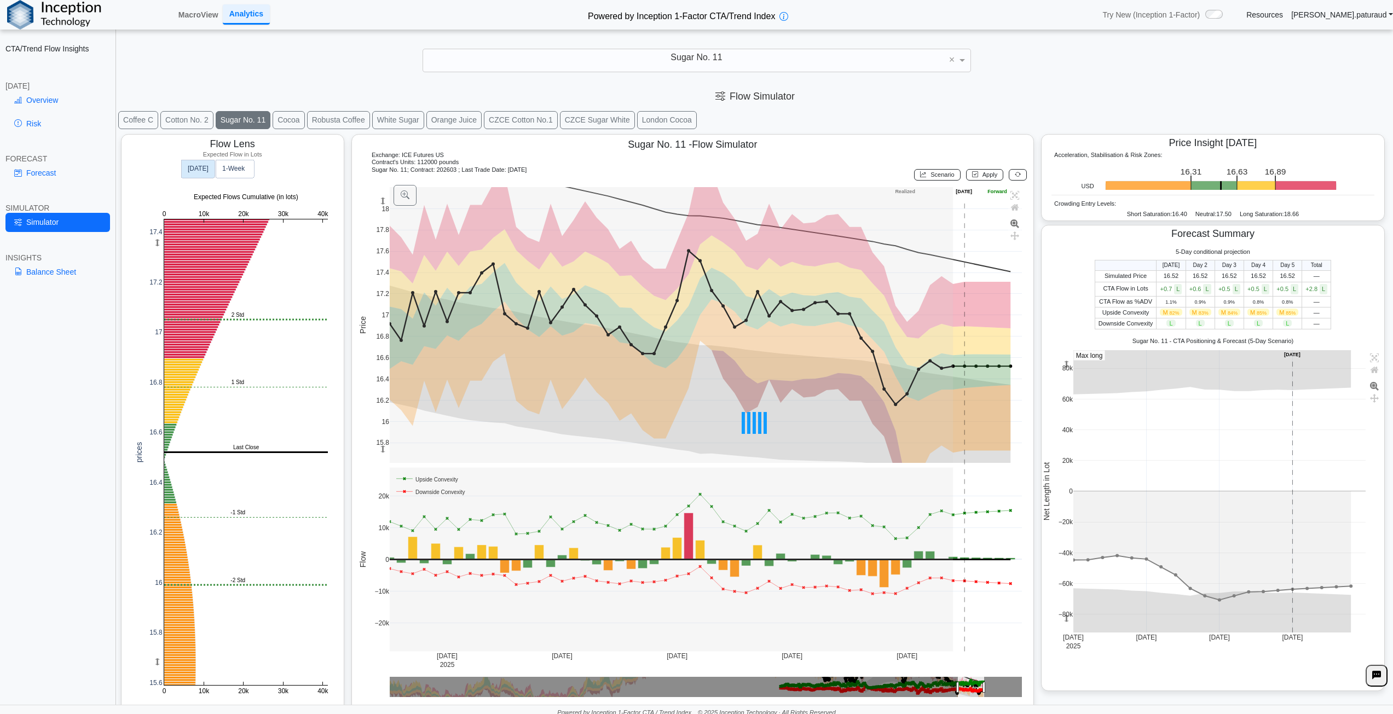
click at [936, 173] on div at bounding box center [755, 423] width 1276 height 586
click at [940, 175] on span "Scenario" at bounding box center [943, 174] width 24 height 7
click at [974, 177] on button "Apply" at bounding box center [985, 174] width 38 height 11
